Goal: Find specific page/section: Find specific page/section

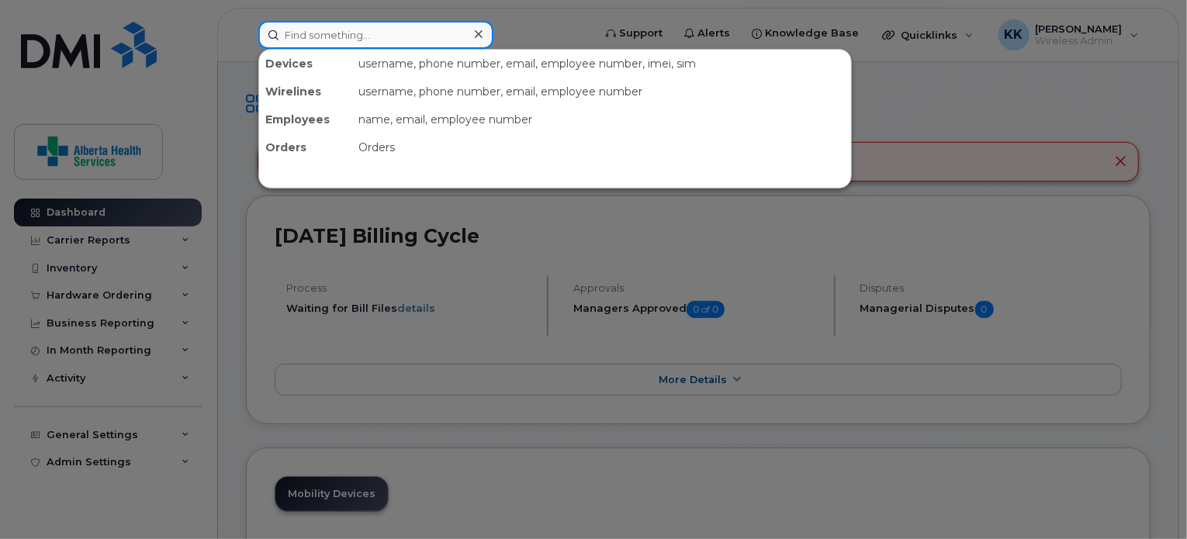
click at [319, 33] on input at bounding box center [375, 35] width 235 height 28
paste input "780-863-0451"
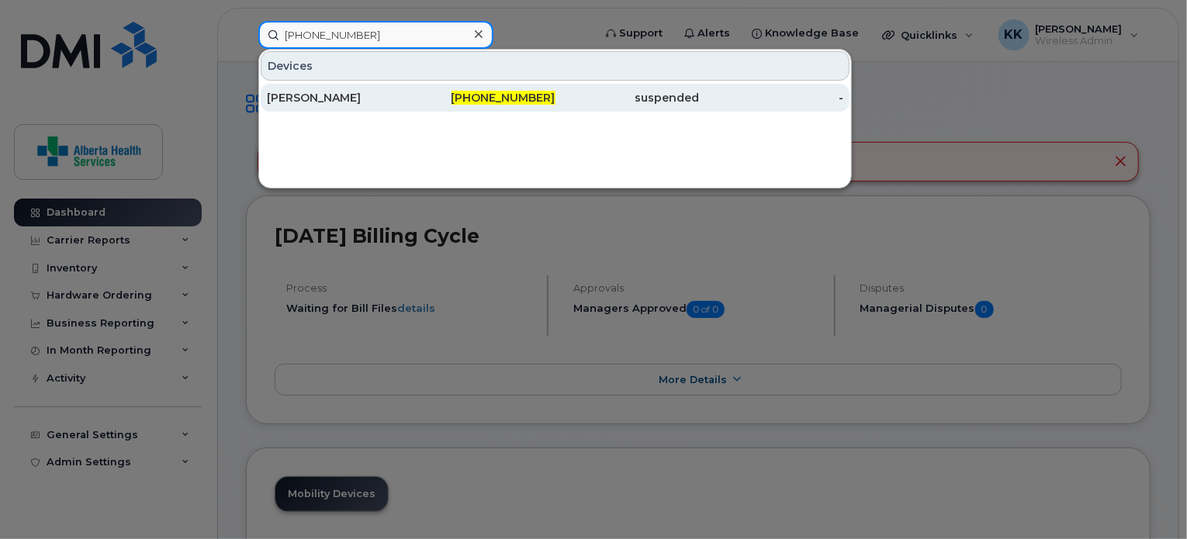
type input "780-863-0451"
click at [367, 92] on div "[PERSON_NAME]" at bounding box center [339, 98] width 144 height 16
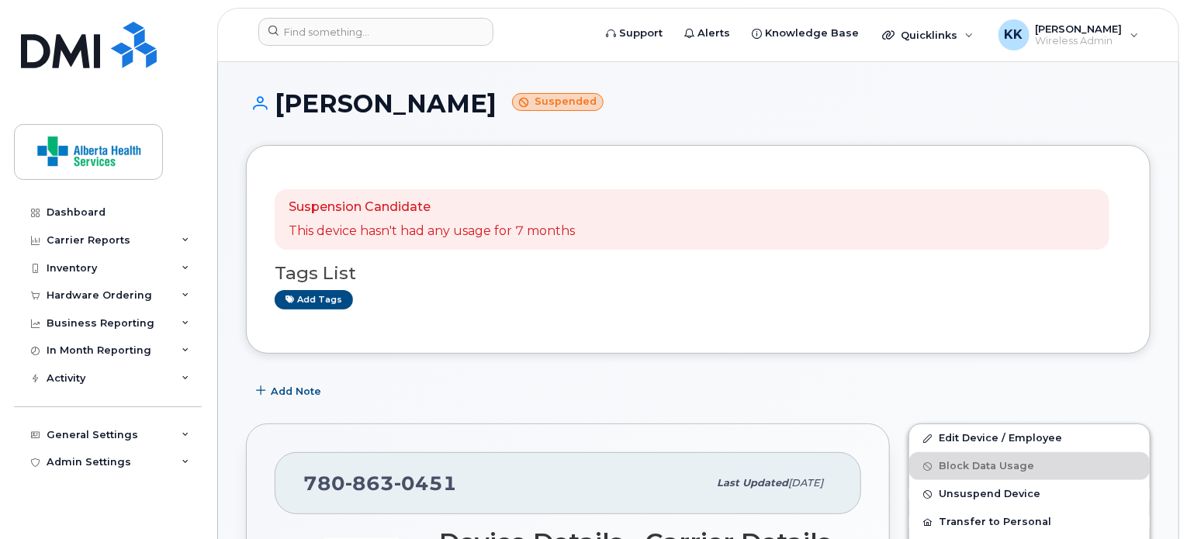
click at [347, 108] on h1 "[PERSON_NAME] Suspended" at bounding box center [698, 103] width 905 height 27
copy h1 "[PERSON_NAME]"
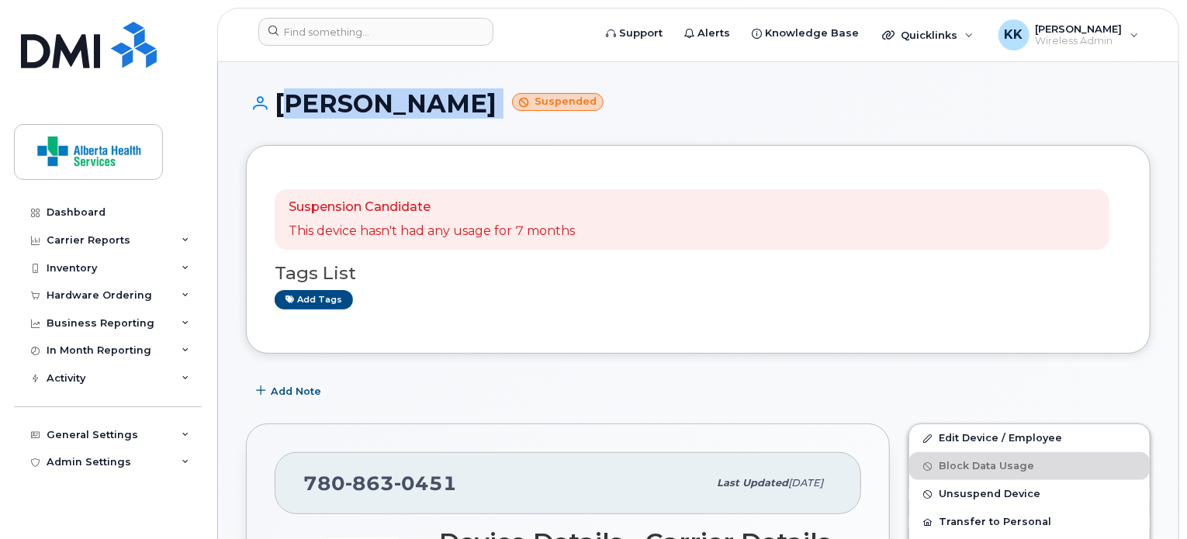
scroll to position [250, 0]
